Goal: Information Seeking & Learning: Learn about a topic

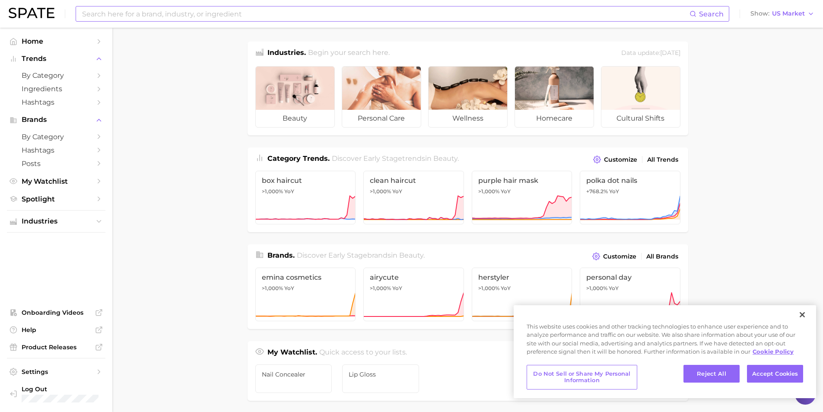
click at [184, 8] on input at bounding box center [385, 13] width 608 height 15
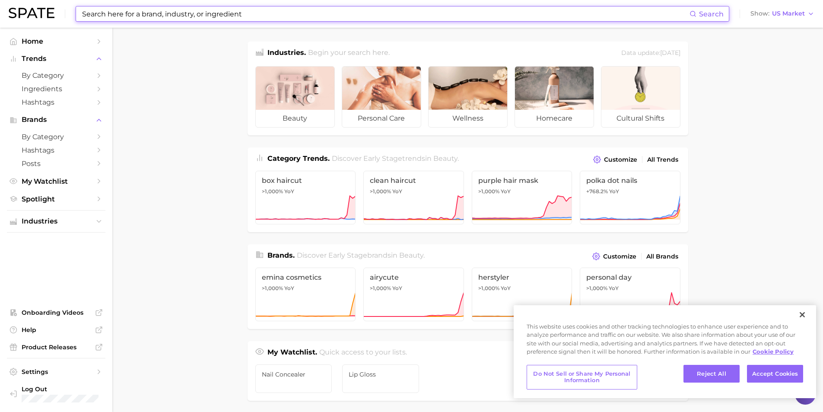
type input "l"
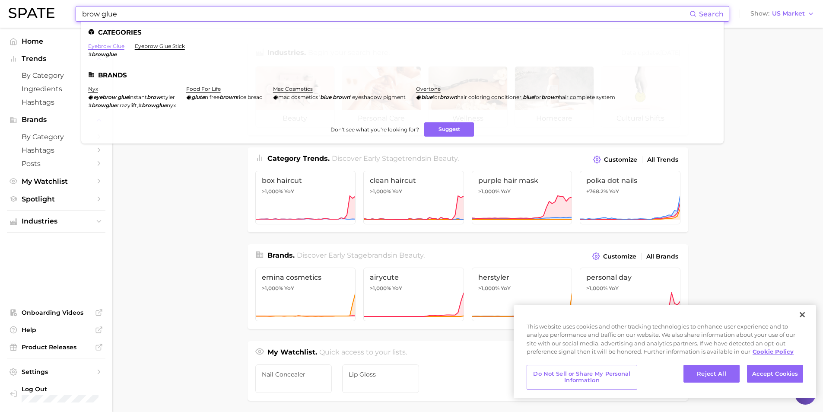
type input "brow glue"
click at [107, 45] on link "eyebrow glue" at bounding box center [106, 46] width 36 height 6
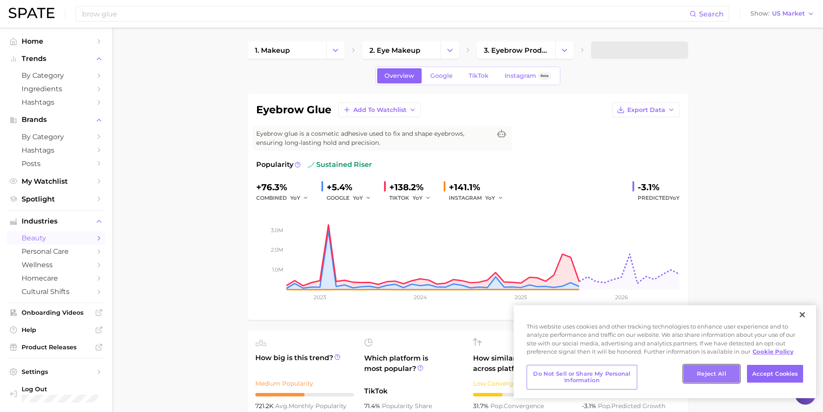
click at [711, 373] on button "Reject All" at bounding box center [711, 374] width 56 height 18
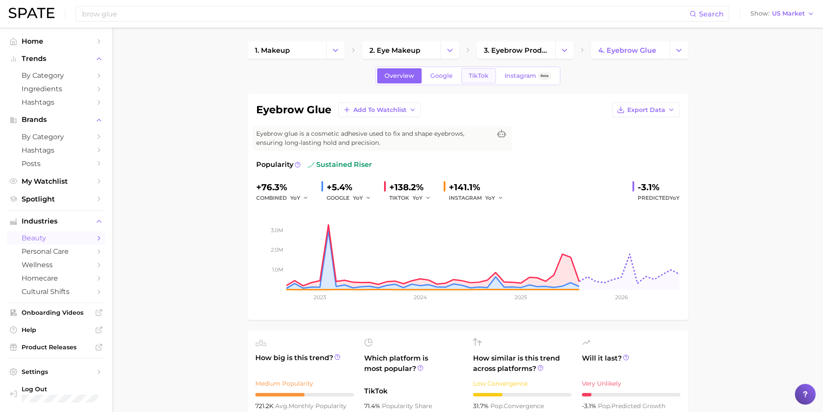
click at [473, 79] on span "TikTok" at bounding box center [479, 75] width 20 height 7
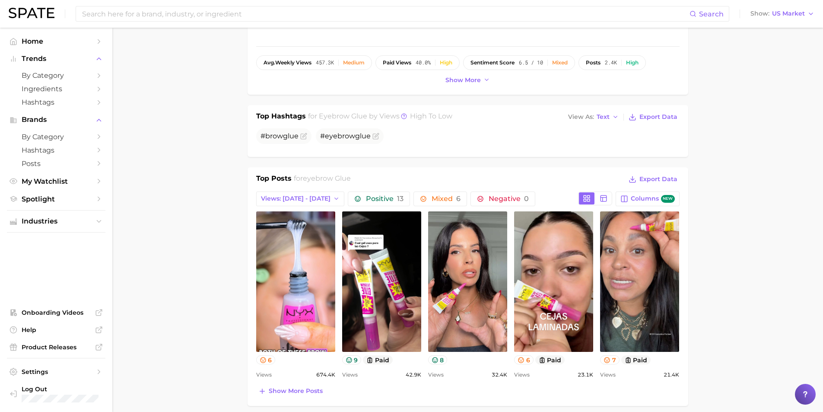
scroll to position [346, 0]
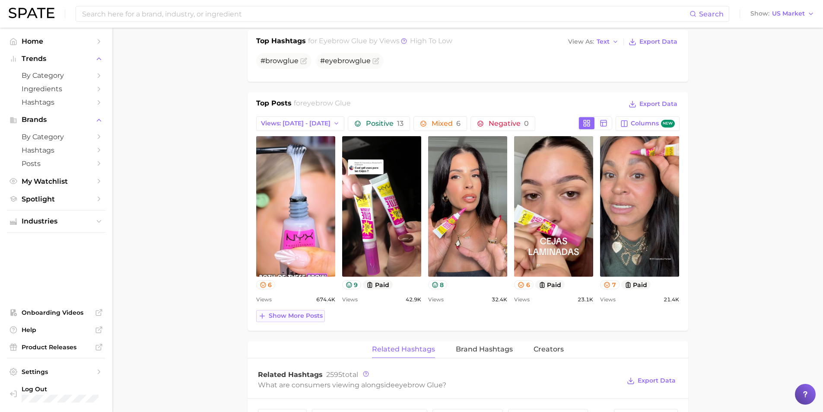
click at [286, 317] on span "Show more posts" at bounding box center [296, 315] width 54 height 7
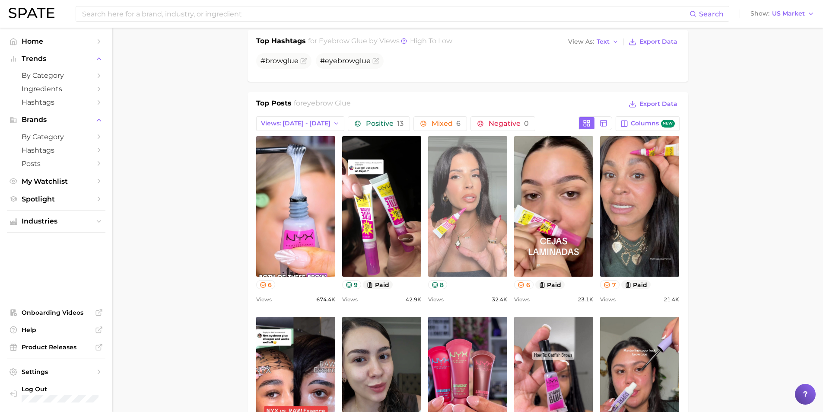
scroll to position [0, 0]
click at [467, 217] on link "view post on TikTok" at bounding box center [467, 206] width 79 height 140
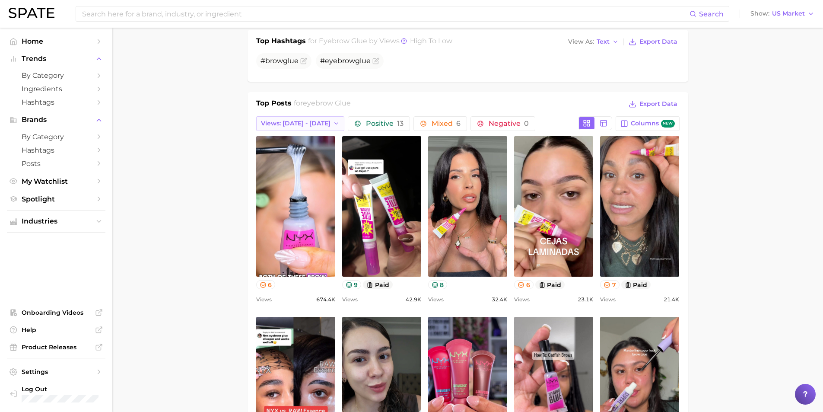
click at [308, 127] on span "Views: [DATE] - [DATE]" at bounding box center [296, 123] width 70 height 7
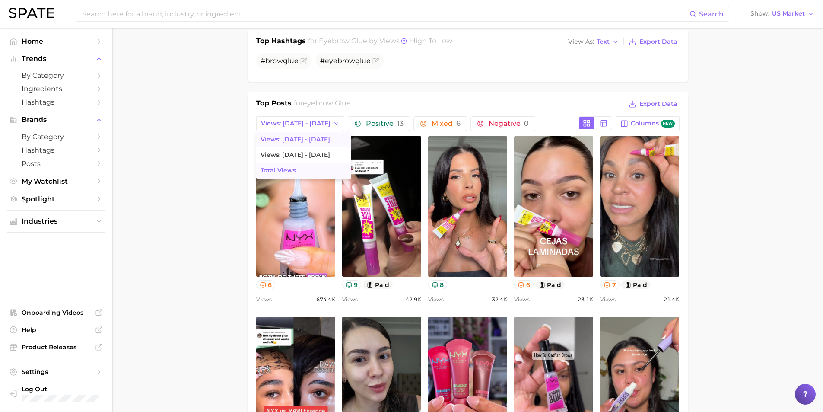
click at [270, 166] on button "Total Views" at bounding box center [303, 171] width 95 height 16
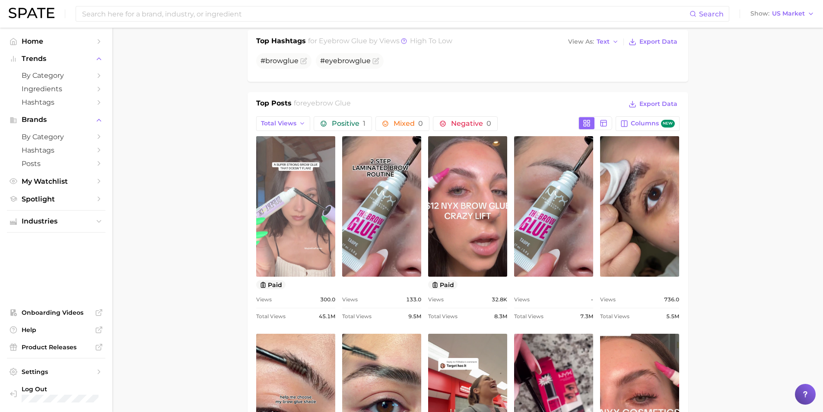
click at [293, 215] on link "view post on TikTok" at bounding box center [295, 206] width 79 height 140
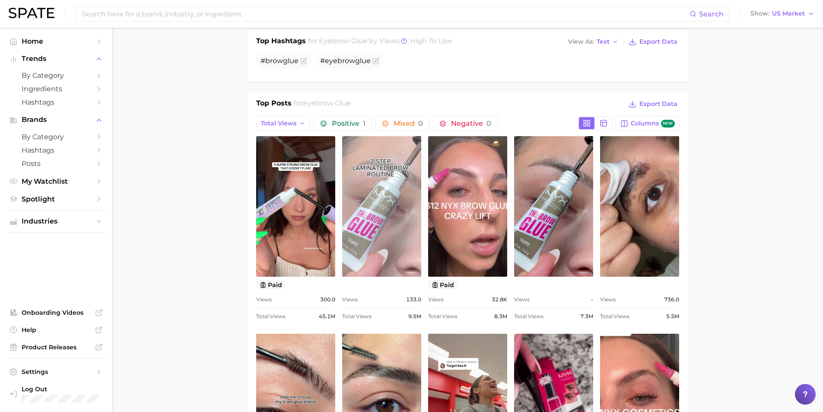
click at [387, 215] on link "view post on TikTok" at bounding box center [381, 206] width 79 height 140
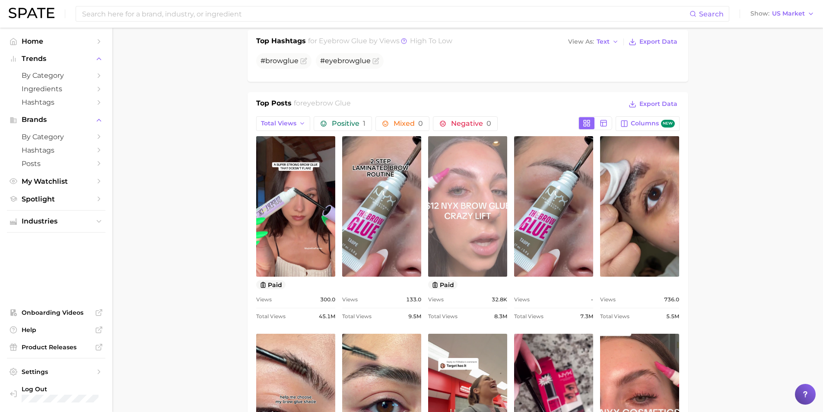
click at [484, 229] on link "view post on TikTok" at bounding box center [467, 206] width 79 height 140
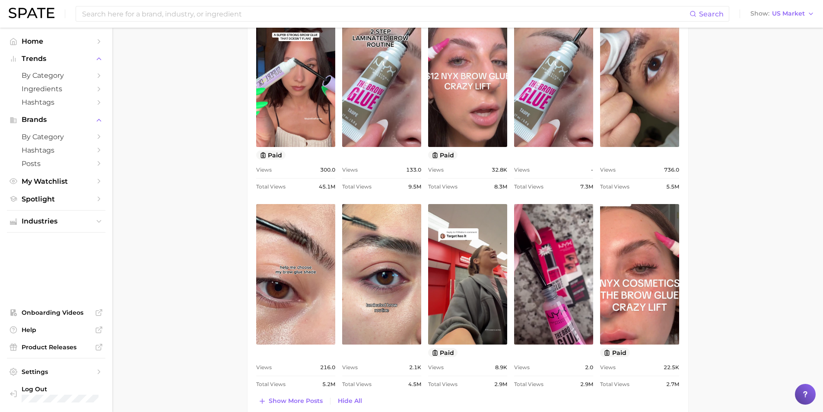
scroll to position [605, 0]
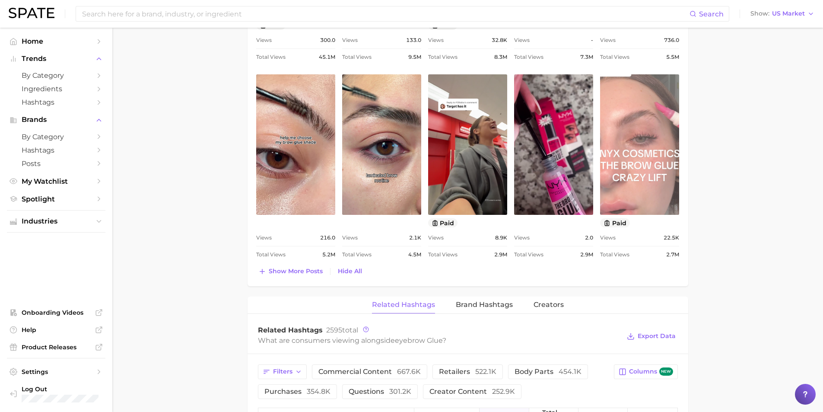
click at [647, 168] on link "view post on TikTok" at bounding box center [639, 144] width 79 height 140
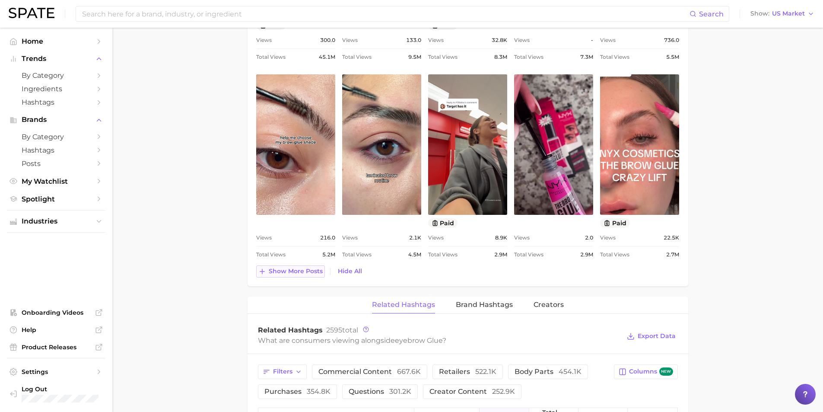
click at [307, 272] on span "Show more posts" at bounding box center [296, 270] width 54 height 7
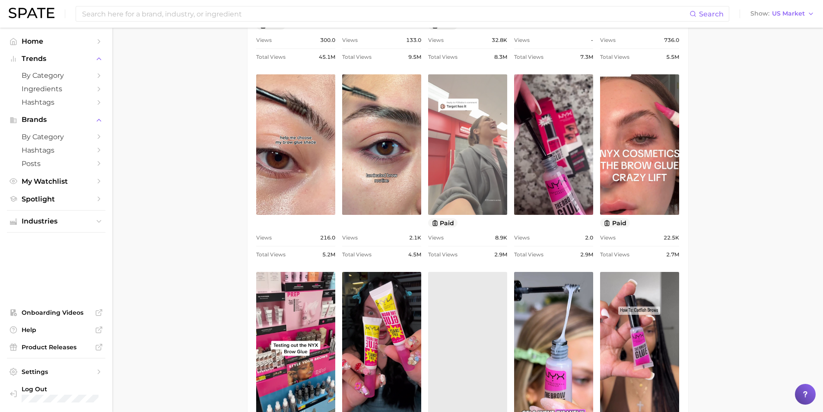
scroll to position [691, 0]
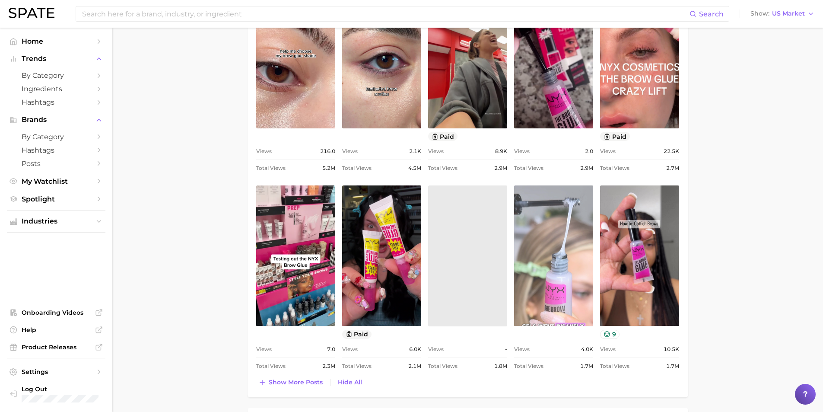
click at [554, 234] on link "view post on TikTok" at bounding box center [553, 255] width 79 height 140
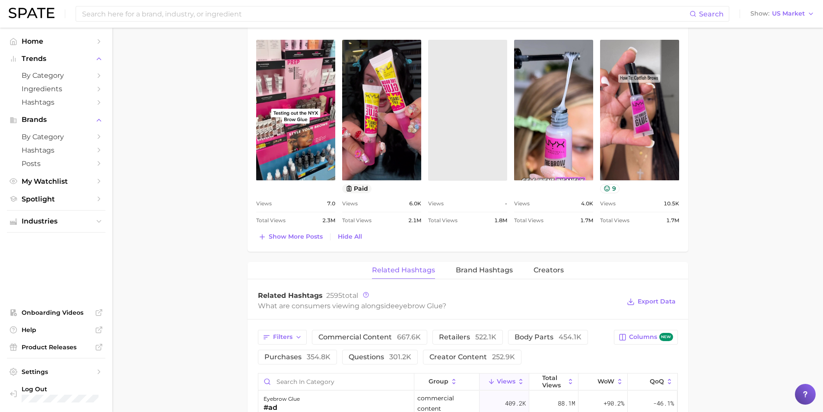
scroll to position [864, 0]
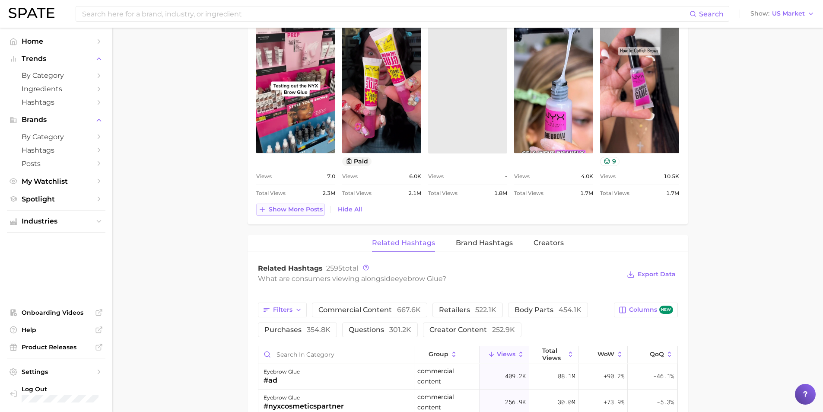
click at [294, 203] on button "Show more posts" at bounding box center [290, 209] width 69 height 12
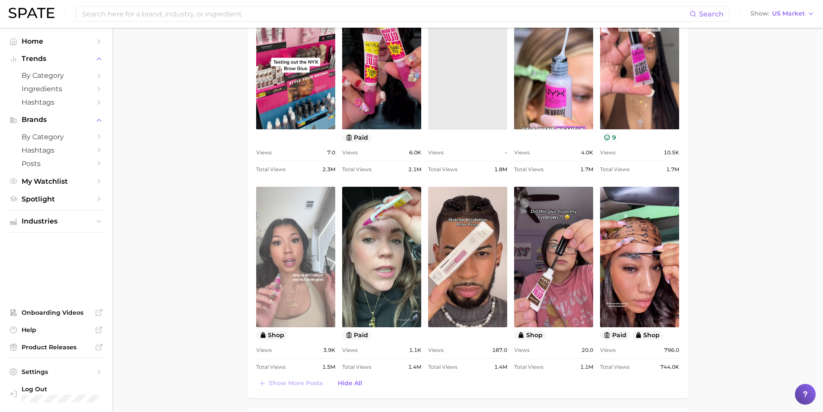
scroll to position [907, 0]
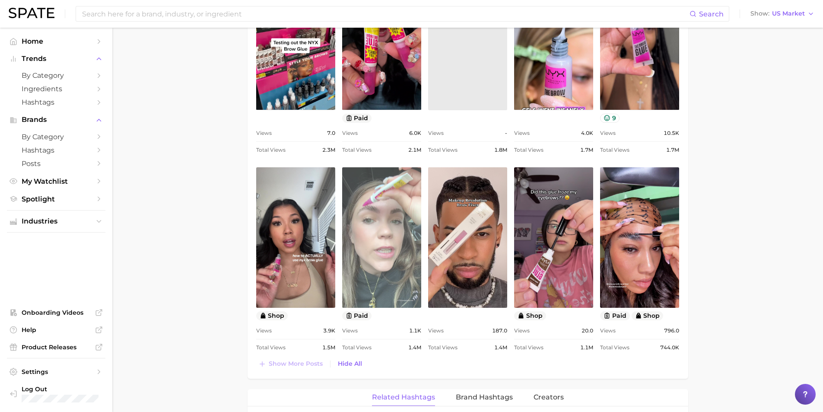
click at [376, 265] on link "view post on TikTok" at bounding box center [381, 237] width 79 height 140
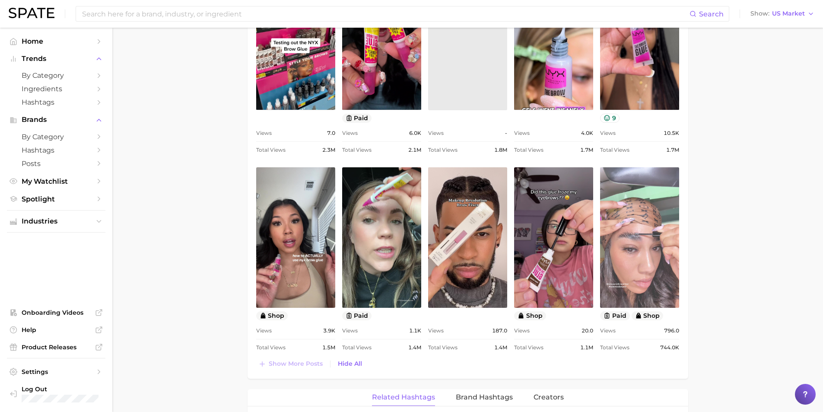
click at [640, 257] on link "view post on TikTok" at bounding box center [639, 237] width 79 height 140
